Goal: Browse casually

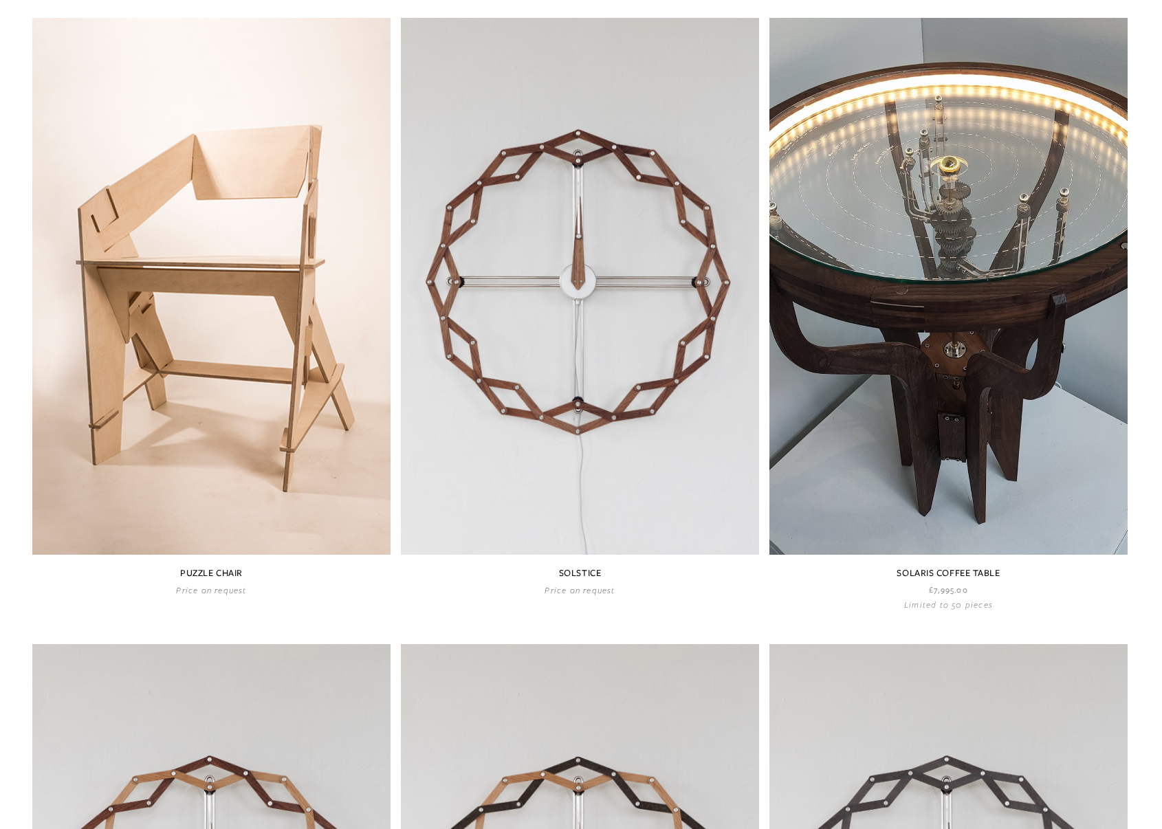
scroll to position [667, 0]
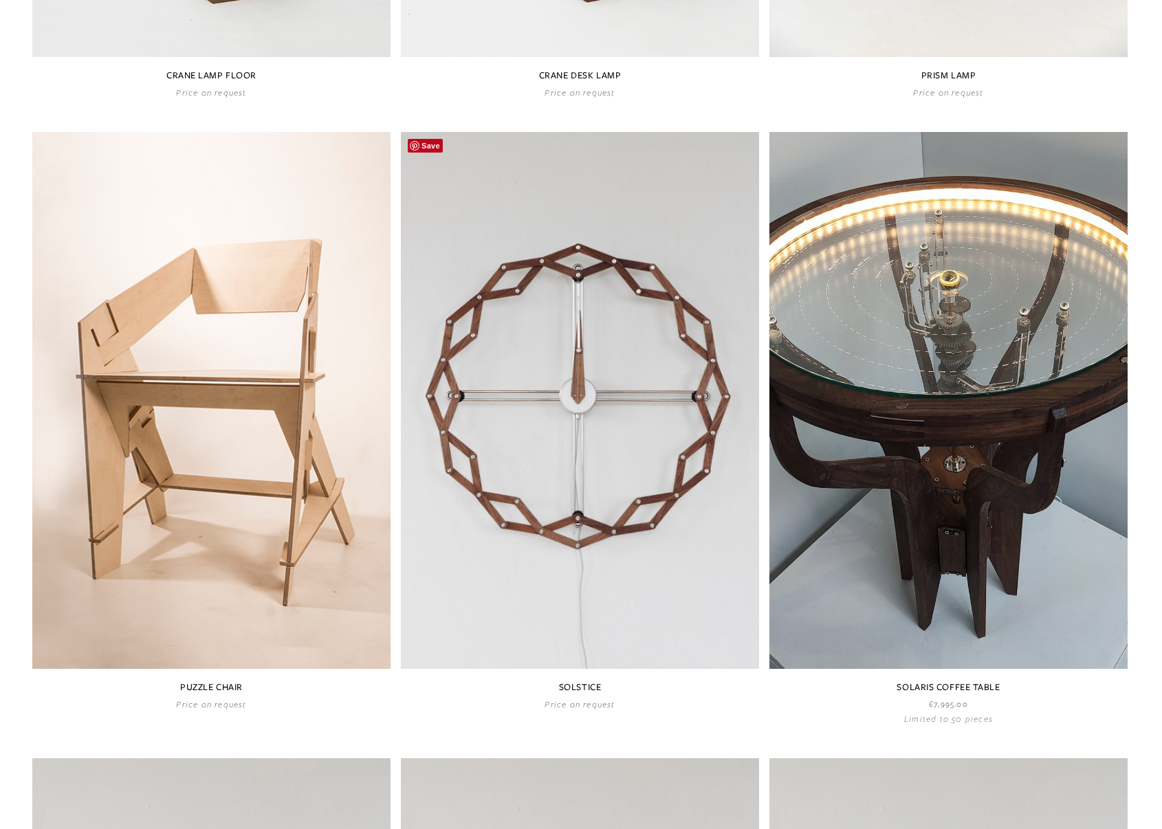
click at [604, 476] on link at bounding box center [580, 421] width 358 height 578
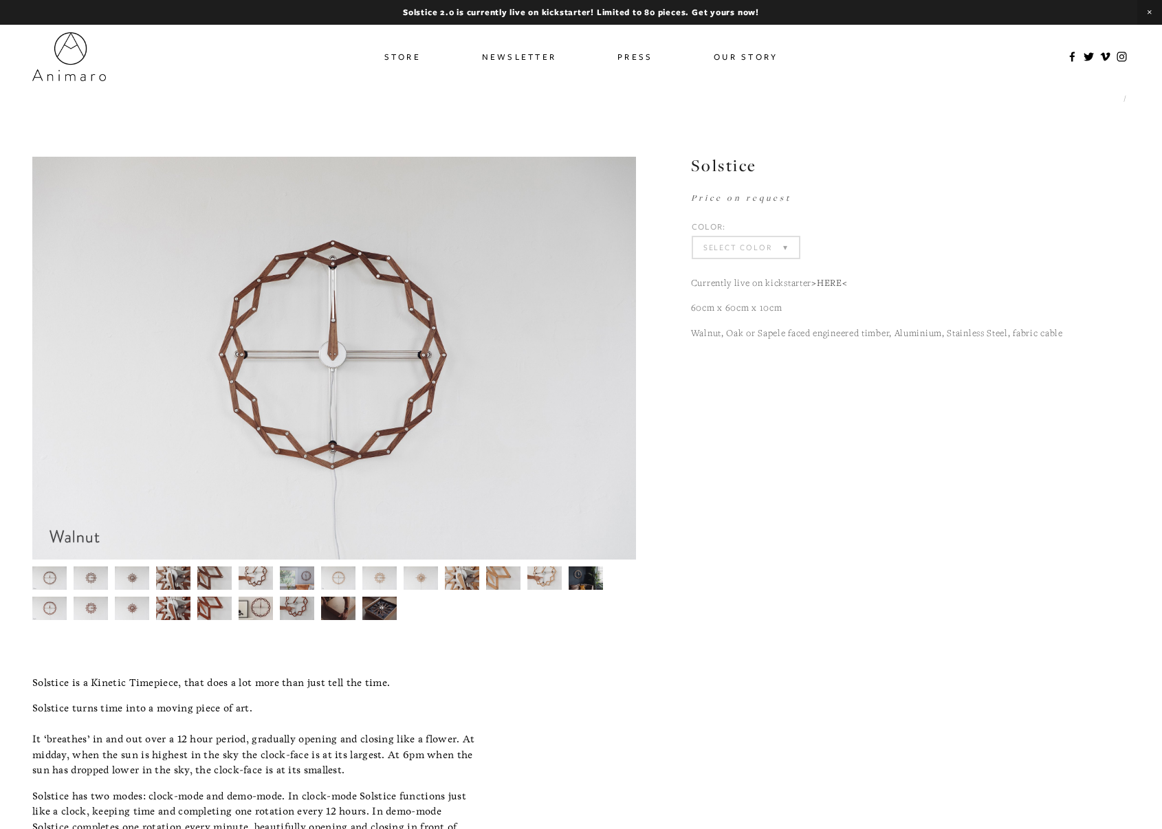
click at [50, 586] on img at bounding box center [49, 578] width 35 height 23
click at [556, 578] on img at bounding box center [544, 578] width 35 height 23
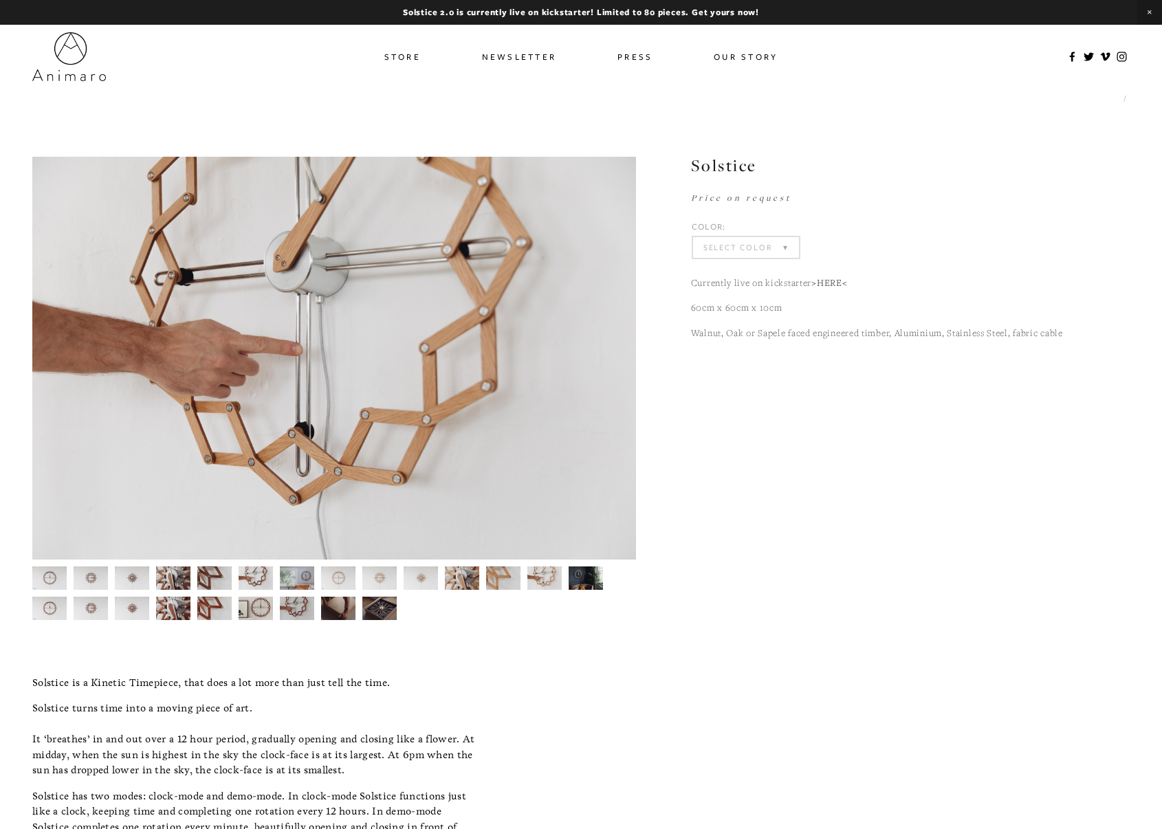
click at [586, 578] on img at bounding box center [586, 578] width 35 height 23
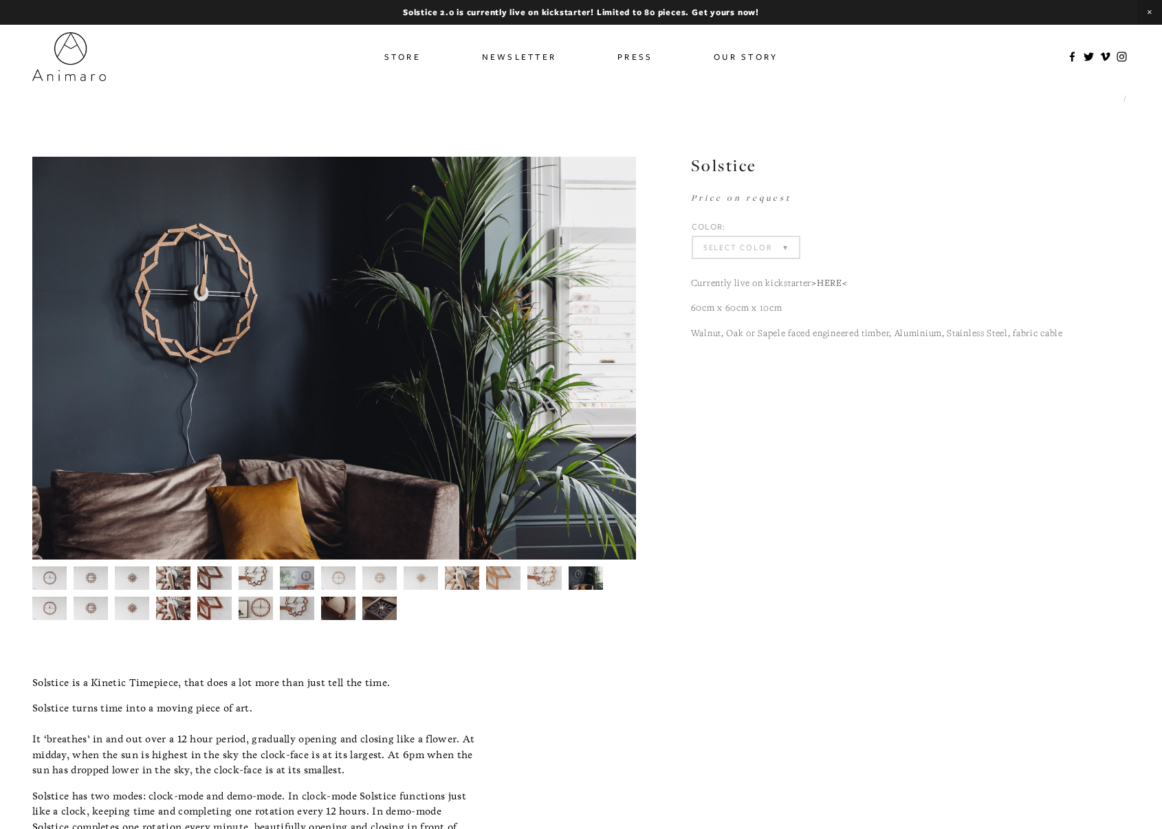
click at [417, 598] on div at bounding box center [330, 590] width 611 height 61
click at [297, 615] on img at bounding box center [296, 608] width 35 height 23
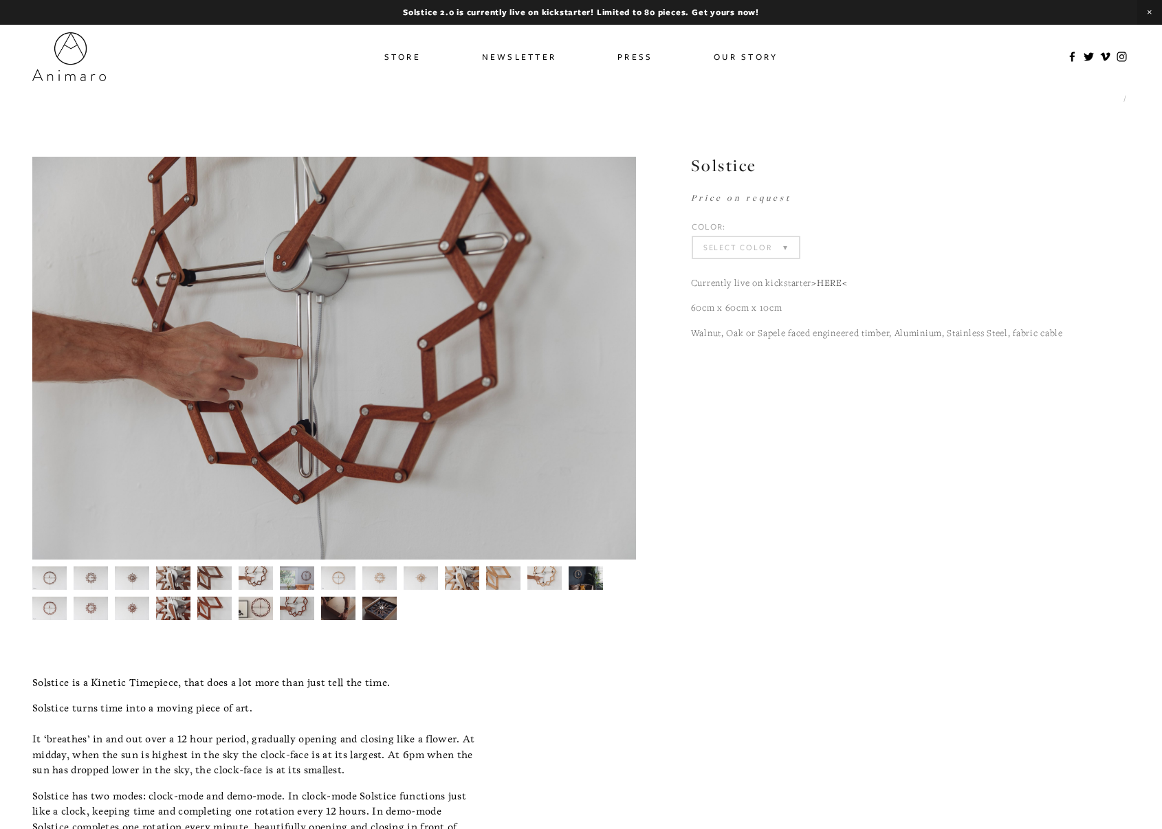
click at [233, 610] on div at bounding box center [330, 590] width 611 height 61
click at [139, 608] on img at bounding box center [132, 608] width 35 height 23
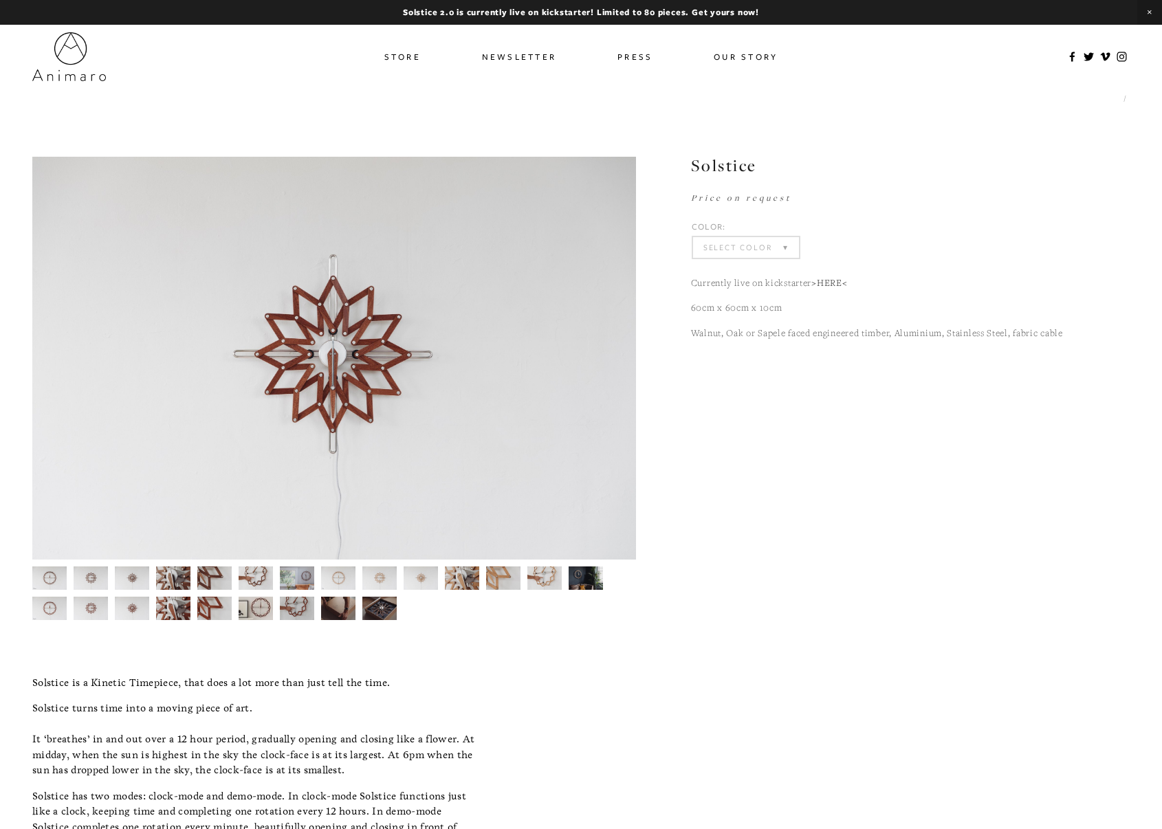
click at [87, 608] on img at bounding box center [91, 608] width 35 height 23
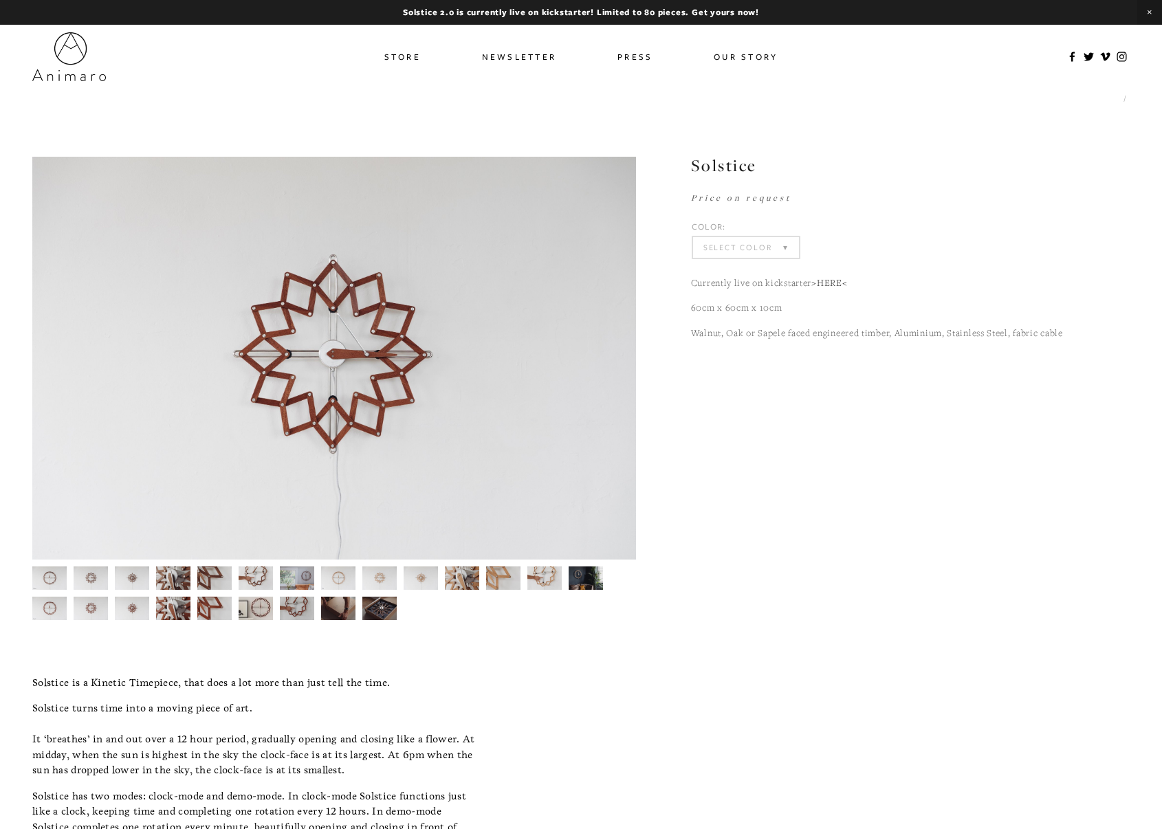
click at [61, 609] on img at bounding box center [49, 608] width 35 height 23
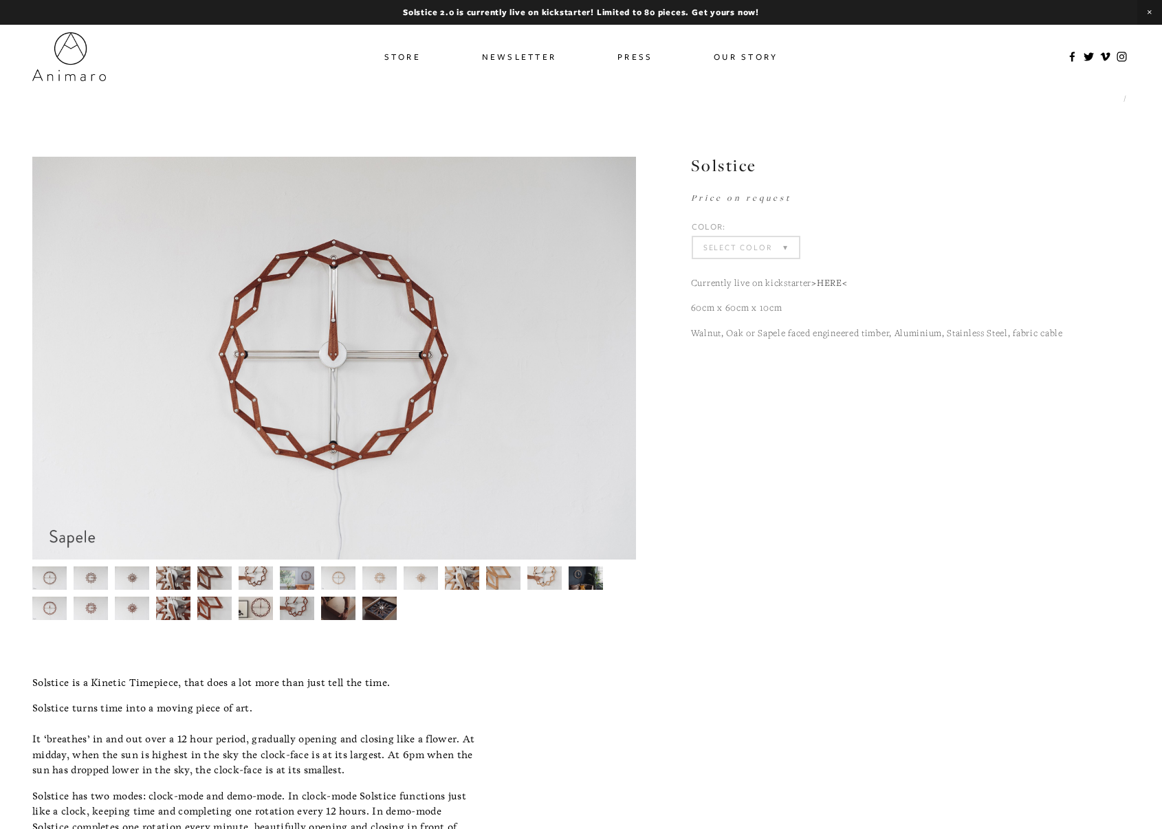
click at [49, 580] on img at bounding box center [49, 578] width 35 height 23
click at [67, 609] on div at bounding box center [330, 590] width 611 height 61
click at [91, 606] on img at bounding box center [91, 608] width 35 height 23
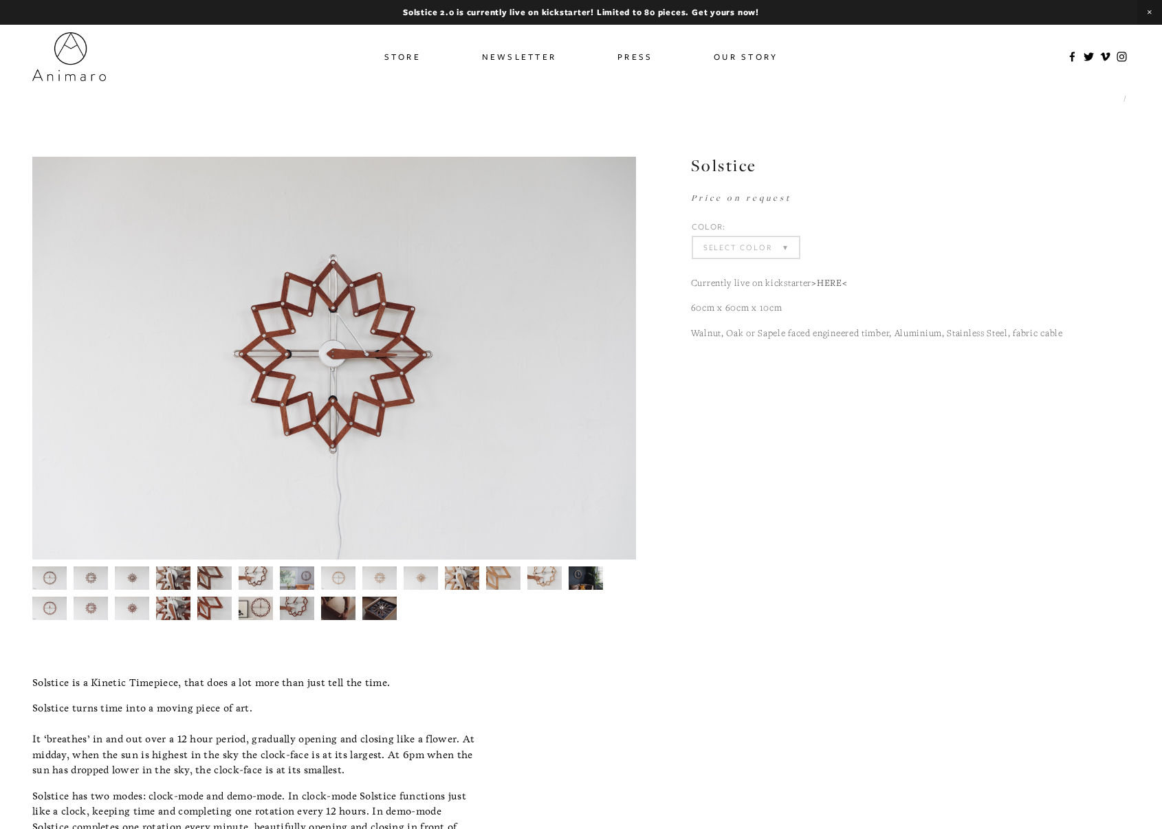
click at [127, 609] on img at bounding box center [132, 608] width 35 height 23
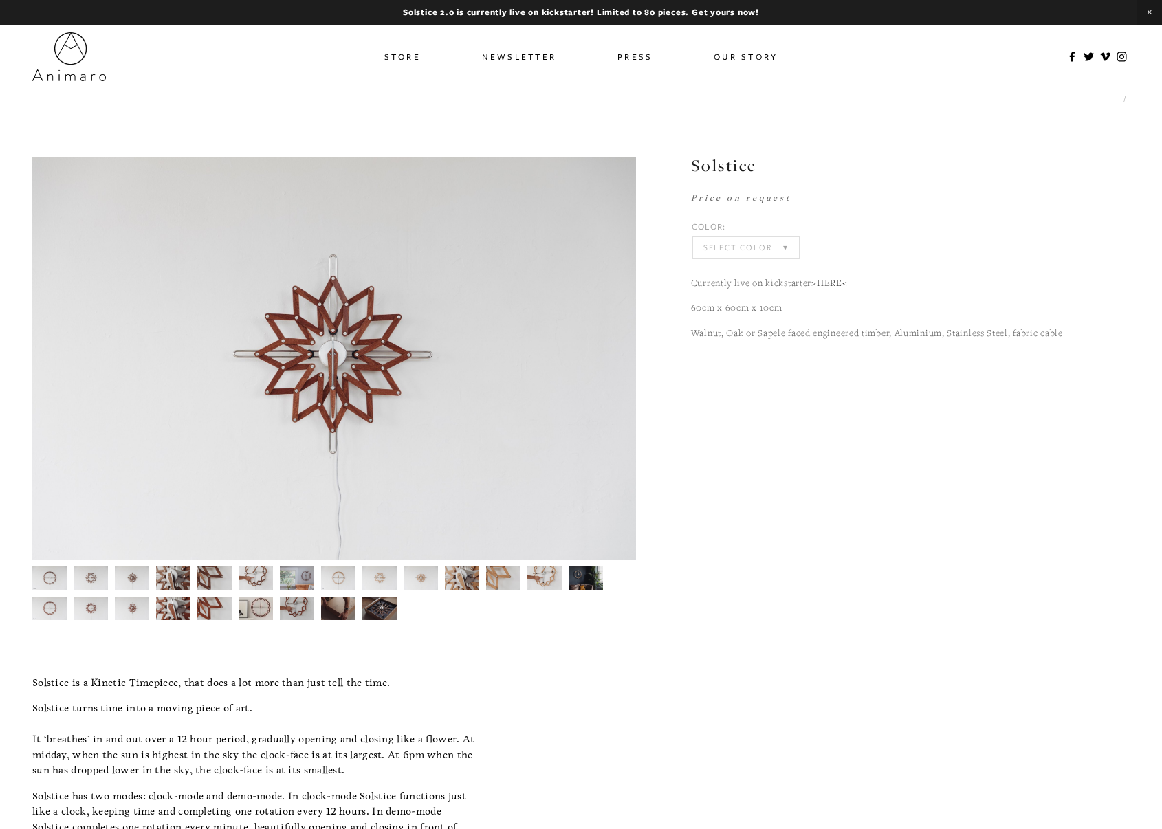
click at [169, 609] on img at bounding box center [173, 608] width 35 height 23
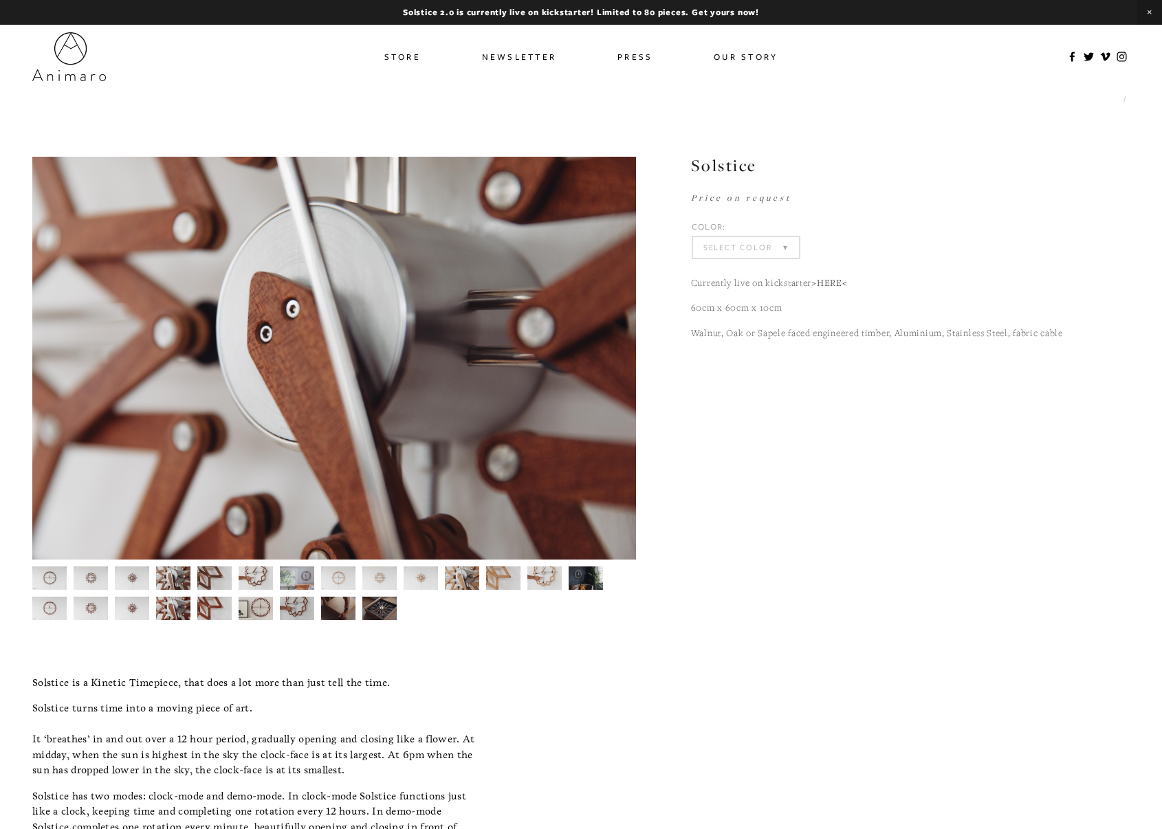
click at [204, 609] on img at bounding box center [214, 608] width 35 height 23
